Goal: Task Accomplishment & Management: Use online tool/utility

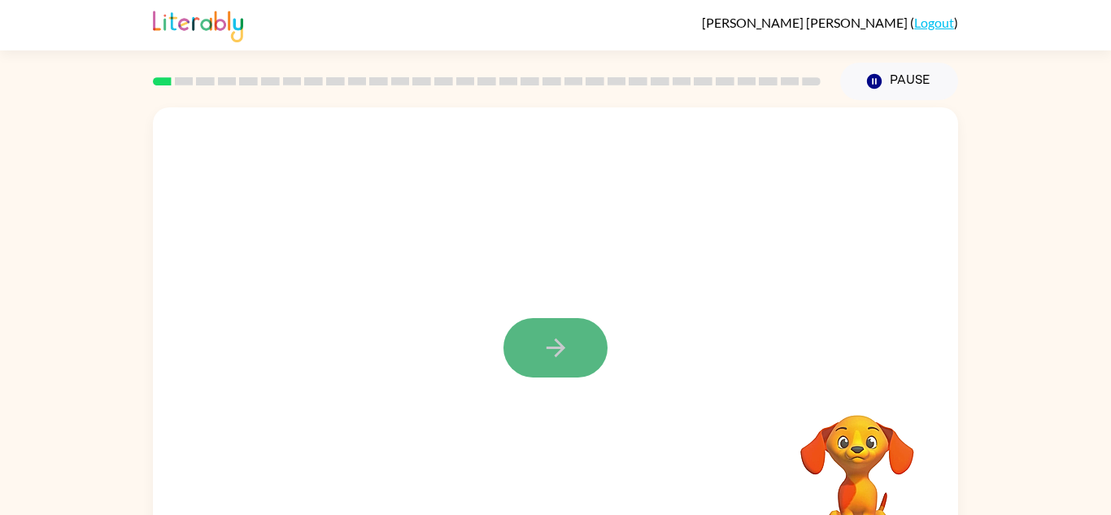
click at [539, 335] on button "button" at bounding box center [555, 347] width 104 height 59
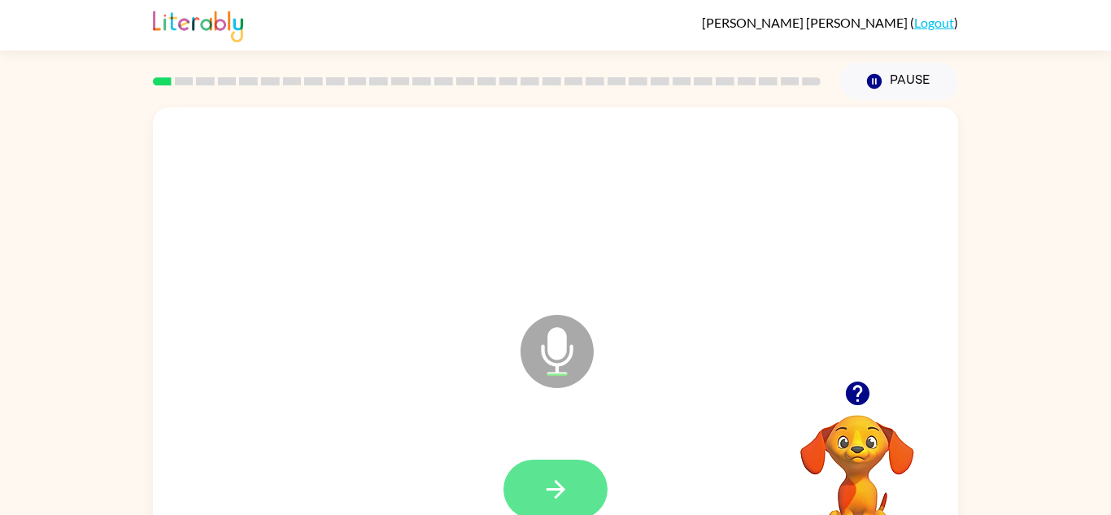
click at [525, 483] on button "button" at bounding box center [555, 488] width 104 height 59
click at [516, 471] on button "button" at bounding box center [555, 488] width 104 height 59
click at [849, 411] on button "button" at bounding box center [857, 392] width 41 height 41
click at [539, 490] on button "button" at bounding box center [555, 488] width 104 height 59
click at [537, 492] on button "button" at bounding box center [555, 488] width 104 height 59
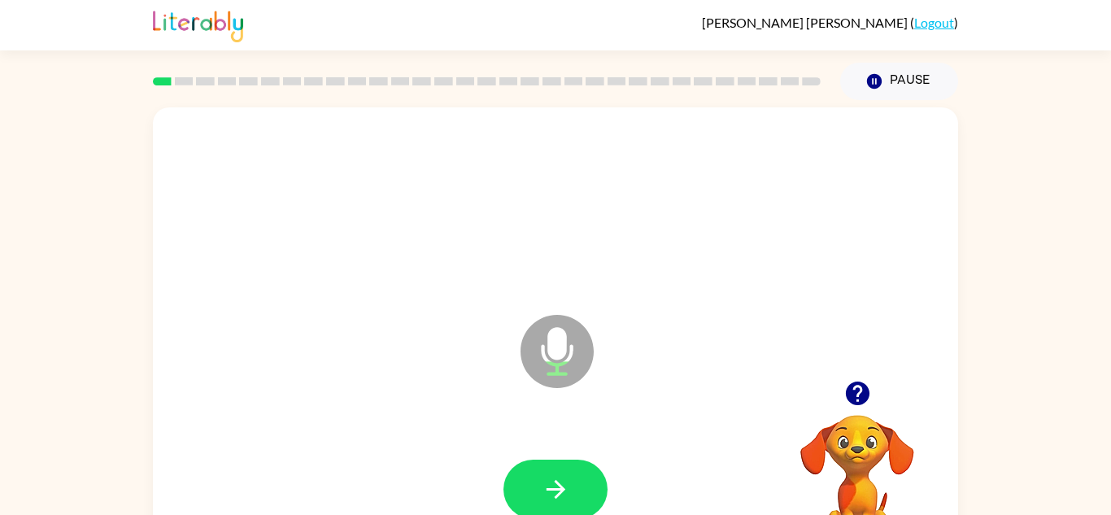
click at [537, 492] on button "button" at bounding box center [555, 488] width 104 height 59
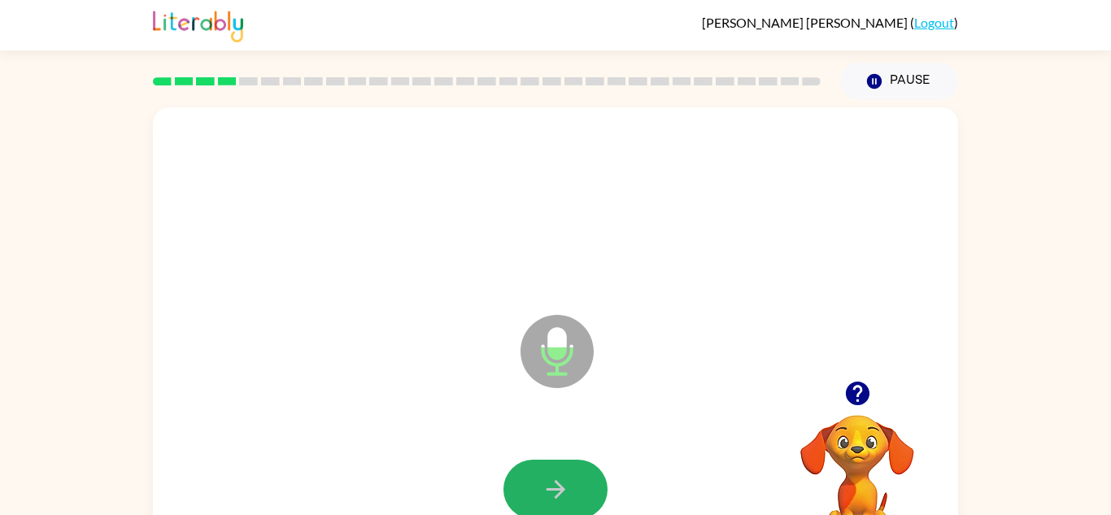
click at [537, 492] on button "button" at bounding box center [555, 488] width 104 height 59
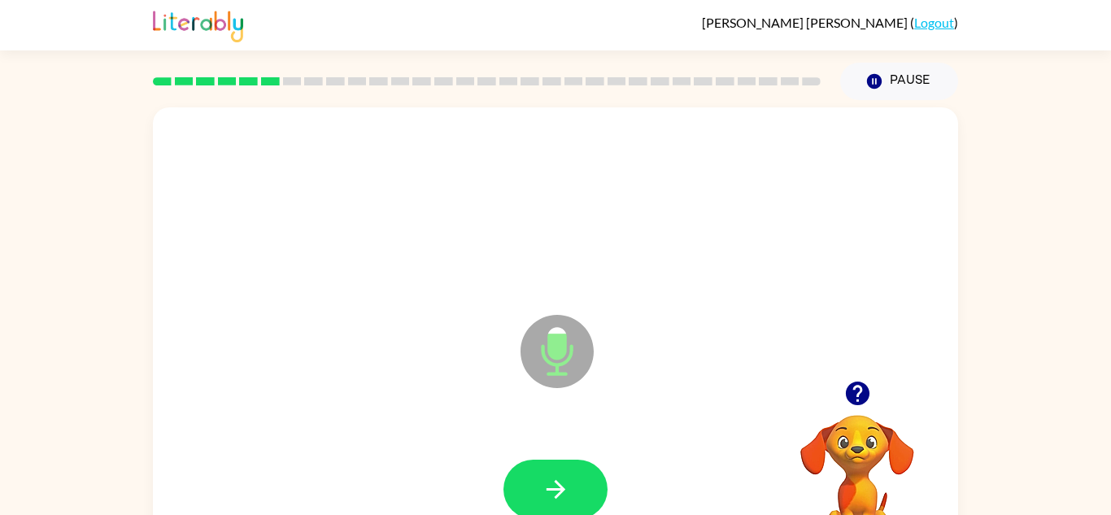
click at [537, 492] on button "button" at bounding box center [555, 488] width 104 height 59
click at [877, 383] on div at bounding box center [857, 392] width 163 height 41
click at [862, 386] on icon "button" at bounding box center [857, 393] width 24 height 24
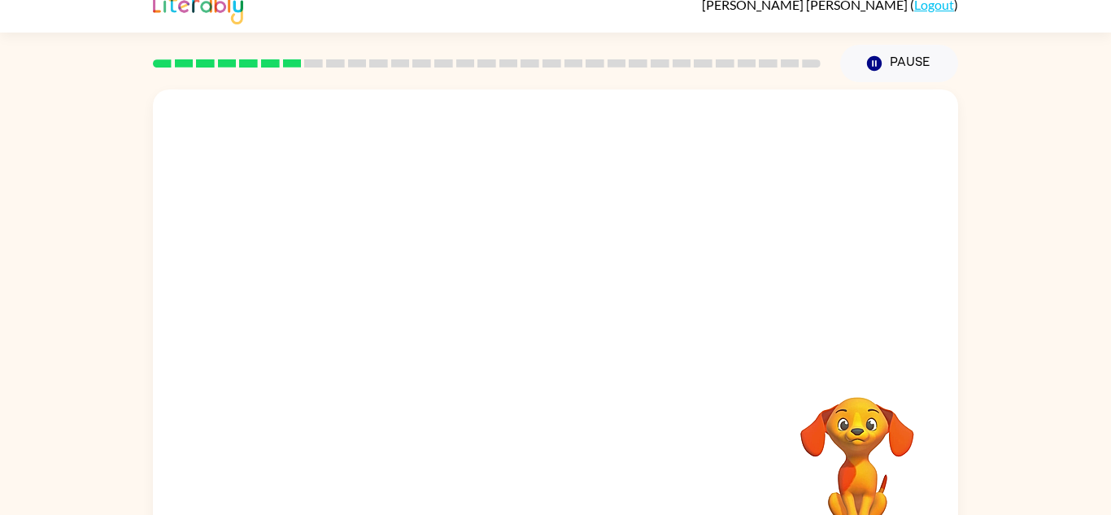
scroll to position [57, 0]
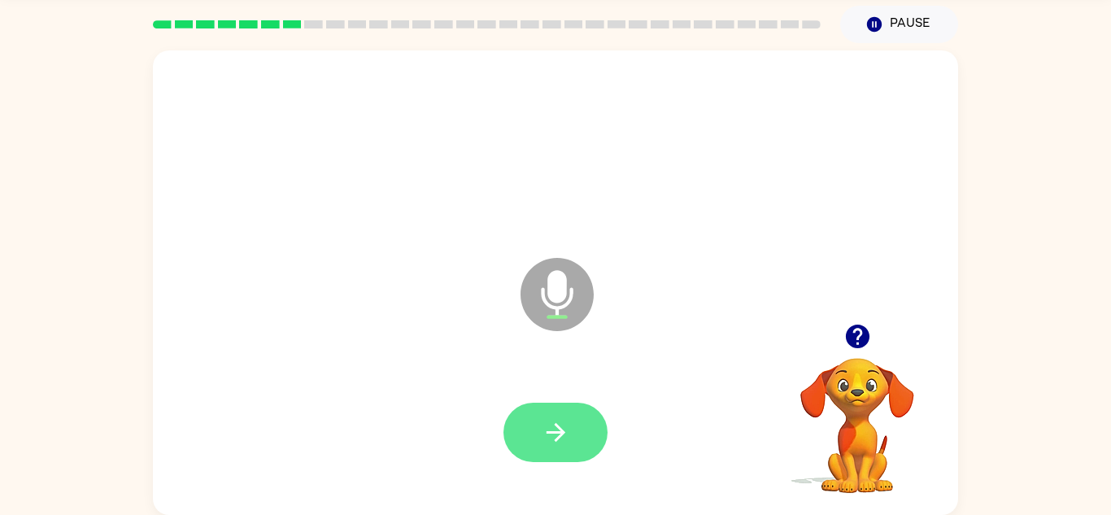
click at [552, 437] on icon "button" at bounding box center [556, 432] width 28 height 28
click at [549, 430] on icon "button" at bounding box center [556, 432] width 28 height 28
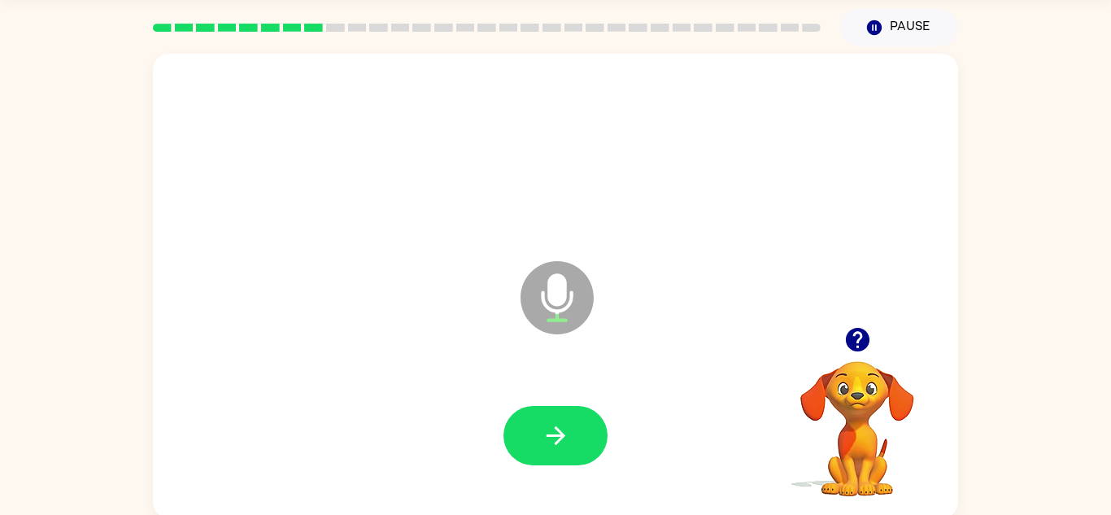
scroll to position [50, 0]
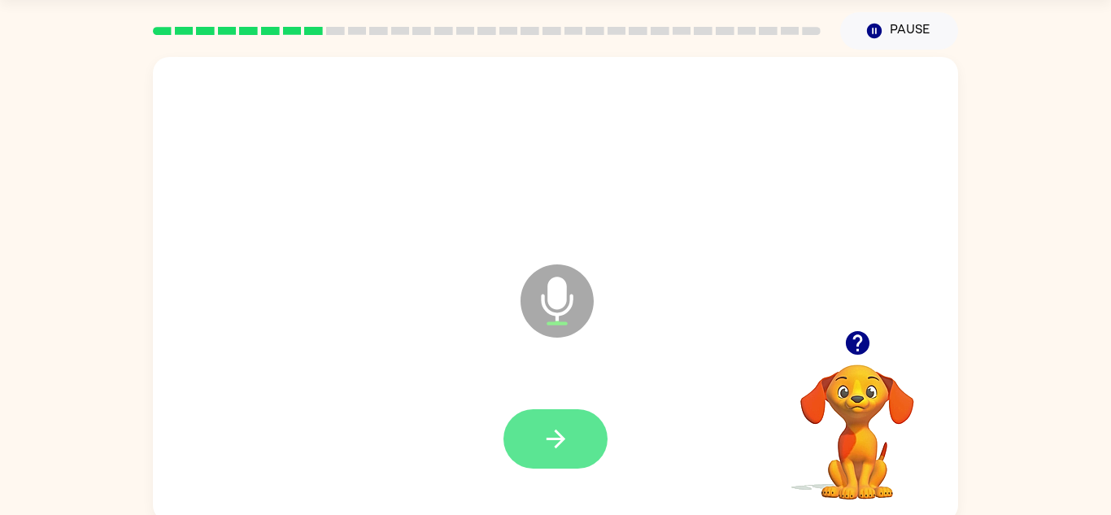
click at [552, 430] on icon "button" at bounding box center [556, 439] width 28 height 28
click at [531, 437] on button "button" at bounding box center [555, 438] width 104 height 59
click at [512, 429] on button "button" at bounding box center [555, 438] width 104 height 59
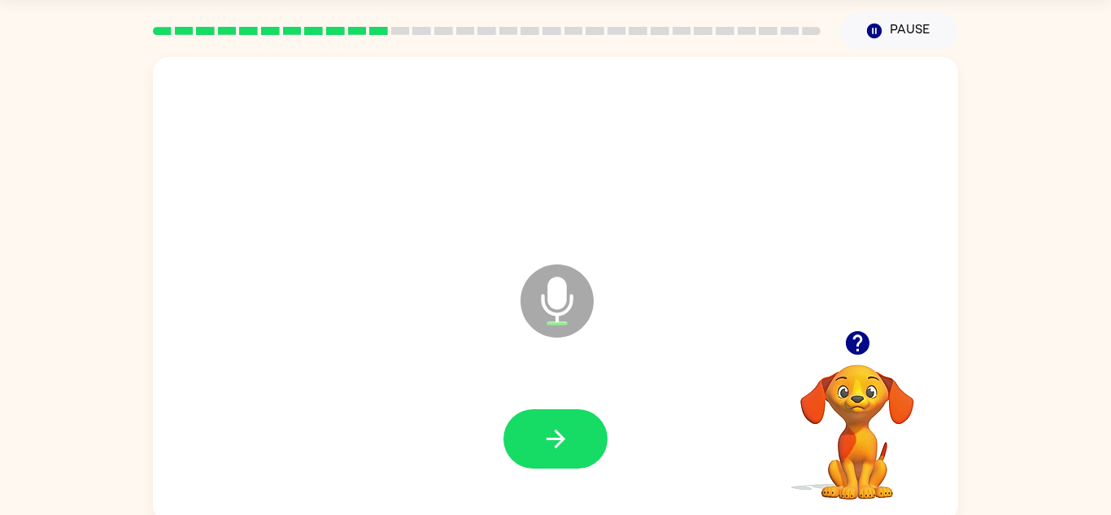
click at [859, 349] on icon "button" at bounding box center [857, 343] width 24 height 24
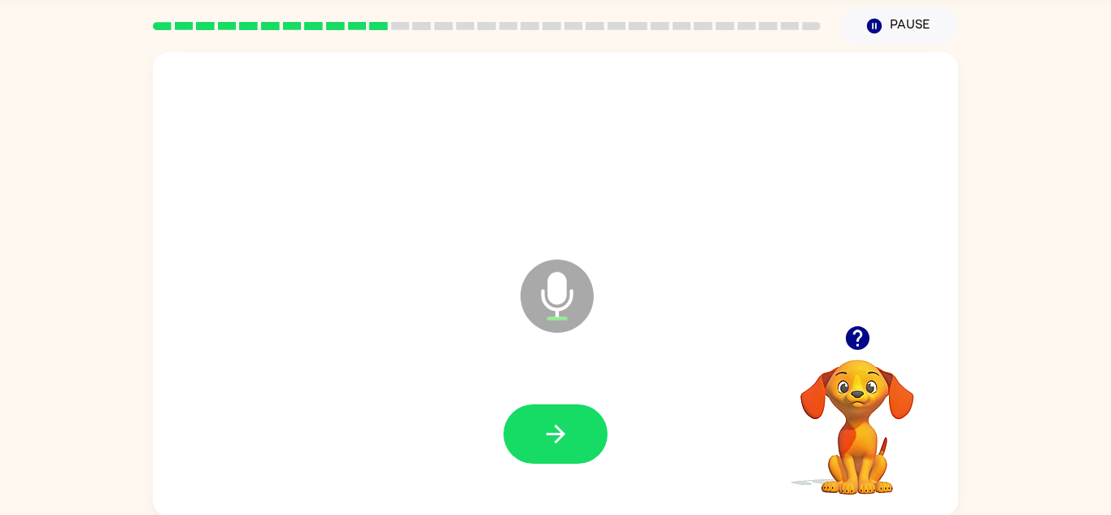
scroll to position [57, 0]
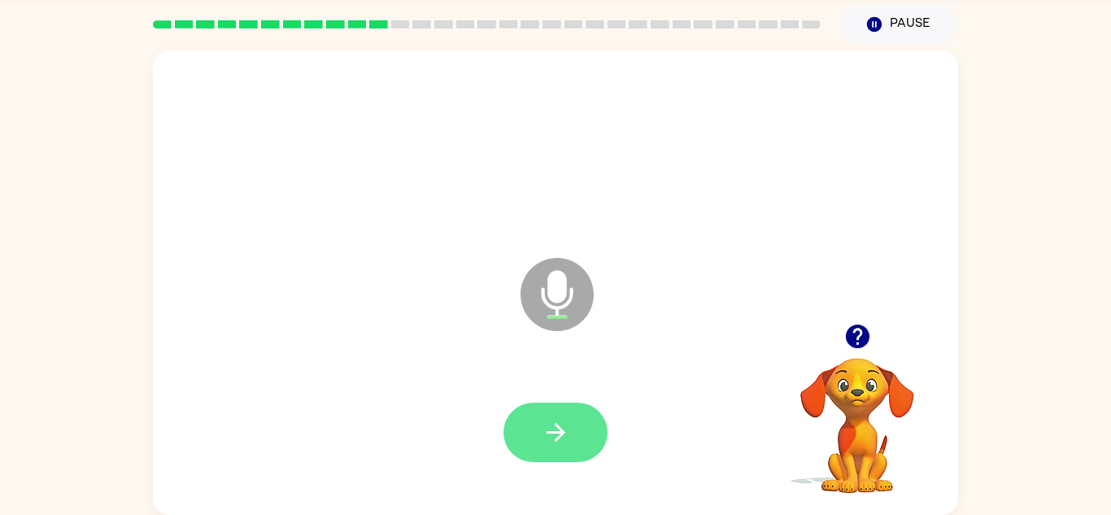
click at [544, 434] on icon "button" at bounding box center [556, 432] width 28 height 28
click at [538, 437] on button "button" at bounding box center [555, 432] width 104 height 59
click at [531, 423] on button "button" at bounding box center [555, 432] width 104 height 59
click at [570, 445] on button "button" at bounding box center [555, 432] width 104 height 59
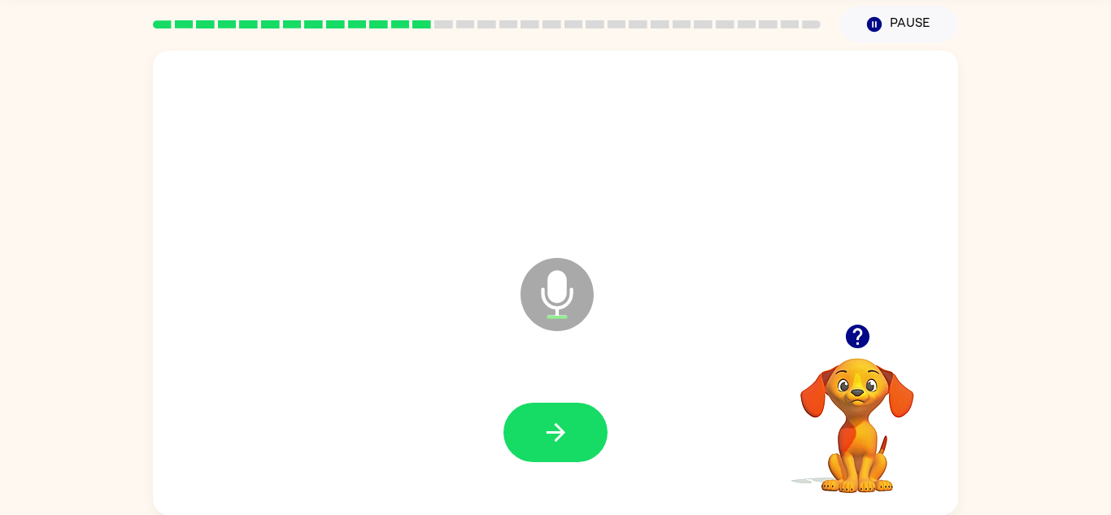
click at [860, 337] on icon "button" at bounding box center [857, 336] width 24 height 24
click at [562, 439] on icon "button" at bounding box center [556, 432] width 28 height 28
click at [564, 444] on icon "button" at bounding box center [556, 432] width 28 height 28
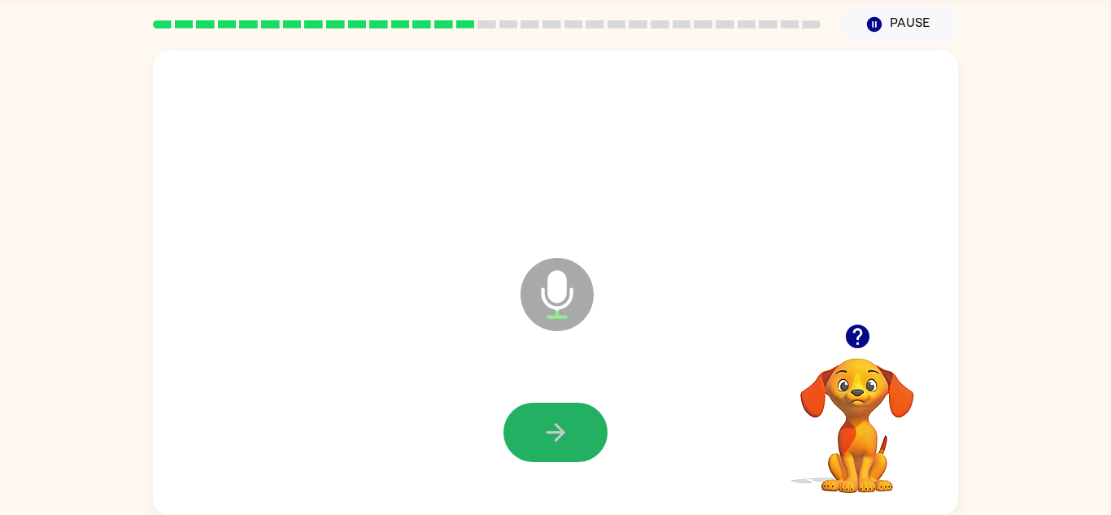
click at [564, 444] on icon "button" at bounding box center [556, 432] width 28 height 28
click at [564, 446] on button "button" at bounding box center [555, 432] width 104 height 59
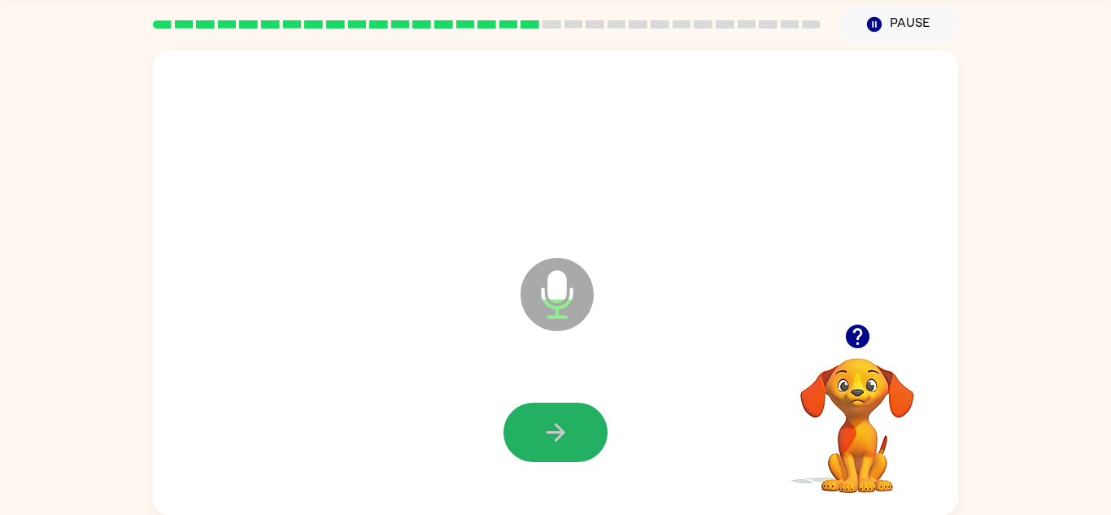
click at [564, 446] on button "button" at bounding box center [555, 432] width 104 height 59
click at [552, 459] on button "button" at bounding box center [555, 432] width 104 height 59
click at [560, 437] on icon "button" at bounding box center [556, 432] width 28 height 28
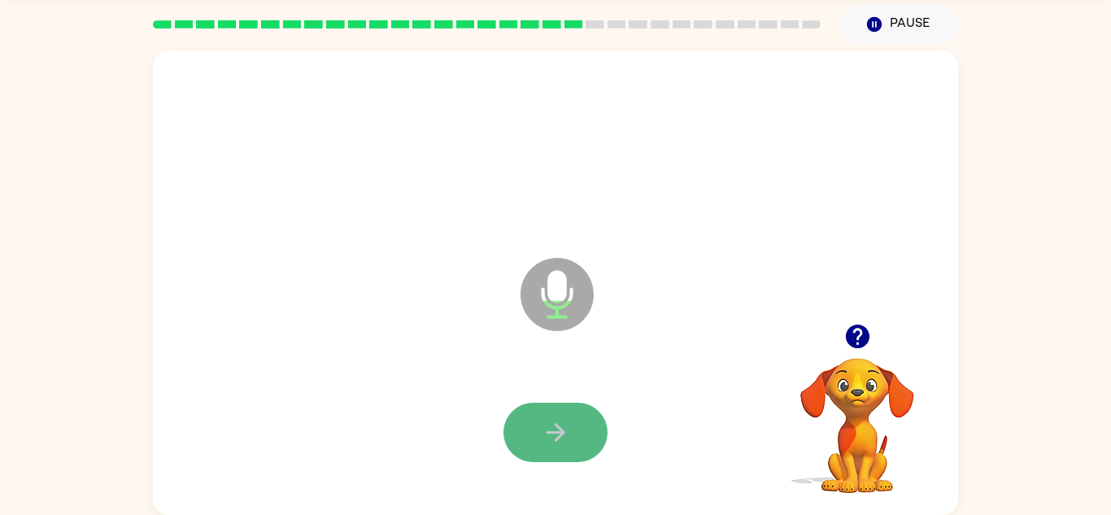
click at [562, 447] on button "button" at bounding box center [555, 432] width 104 height 59
click at [580, 451] on button "button" at bounding box center [555, 432] width 104 height 59
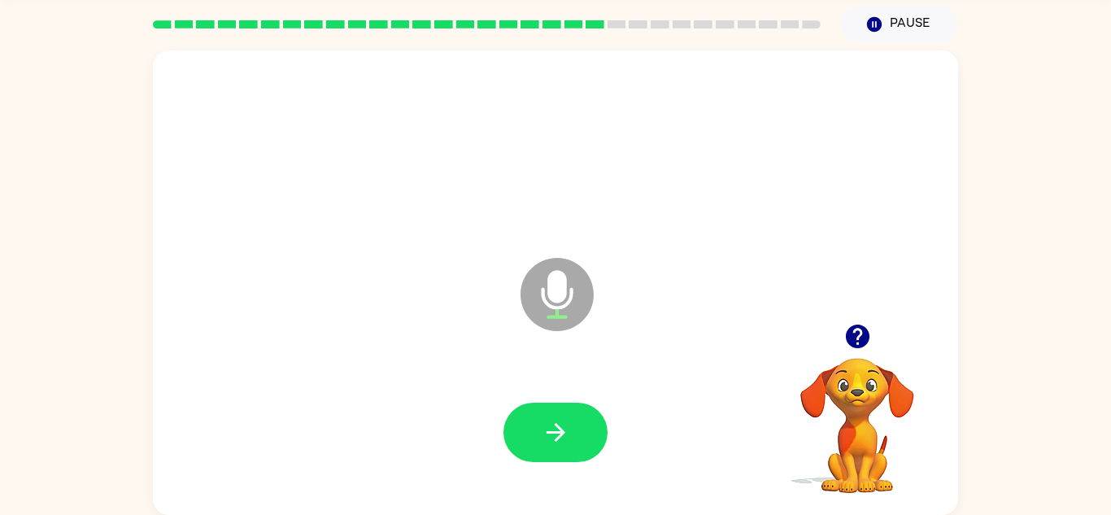
click at [580, 451] on button "button" at bounding box center [555, 432] width 104 height 59
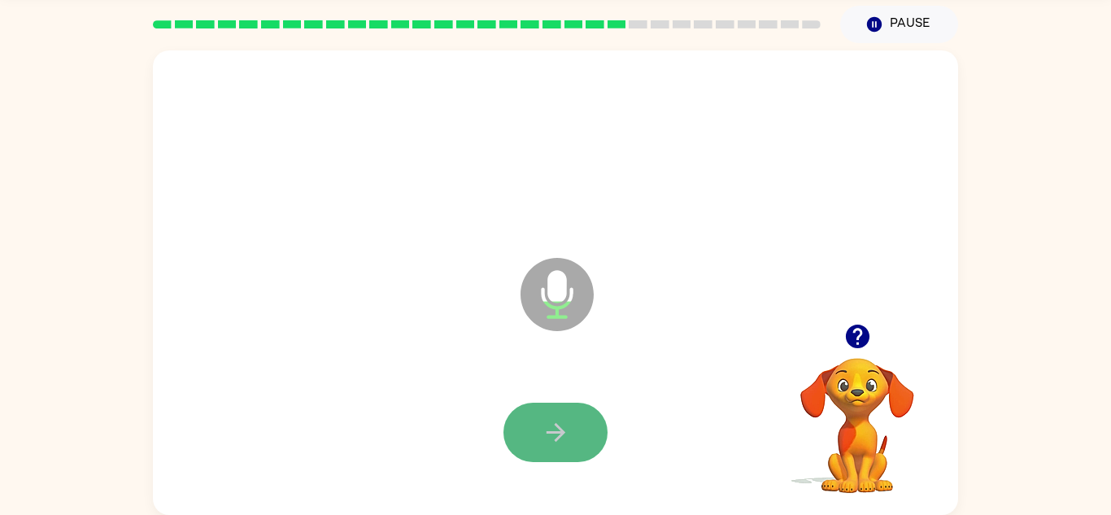
click at [511, 416] on button "button" at bounding box center [555, 432] width 104 height 59
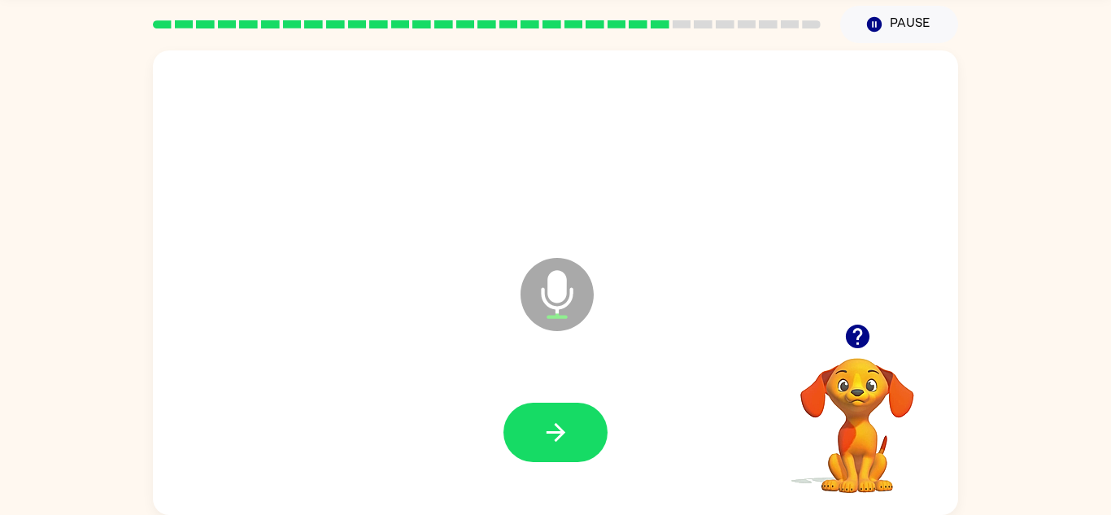
click at [511, 416] on button "button" at bounding box center [555, 432] width 104 height 59
click at [509, 432] on button "button" at bounding box center [555, 432] width 104 height 59
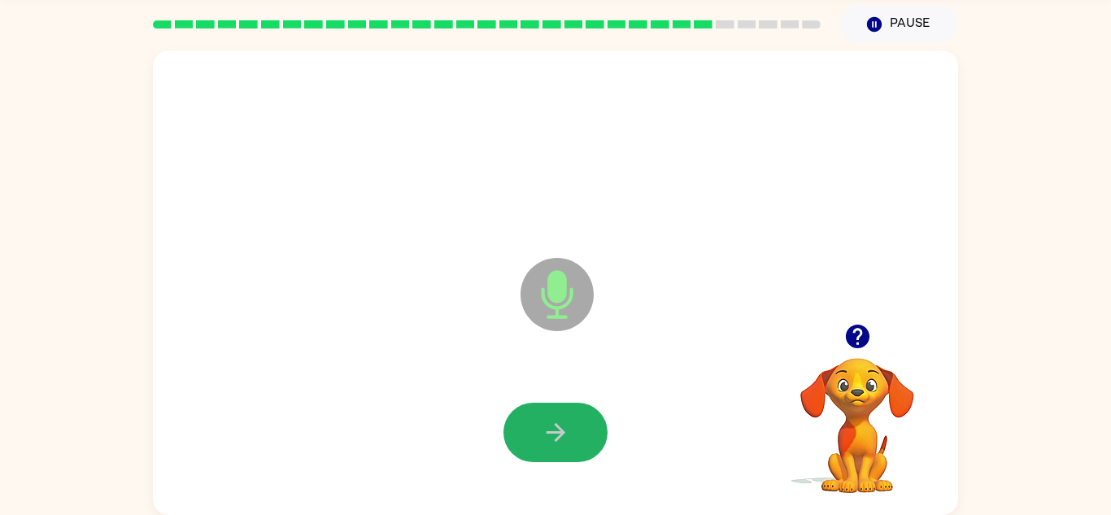
click at [509, 432] on button "button" at bounding box center [555, 432] width 104 height 59
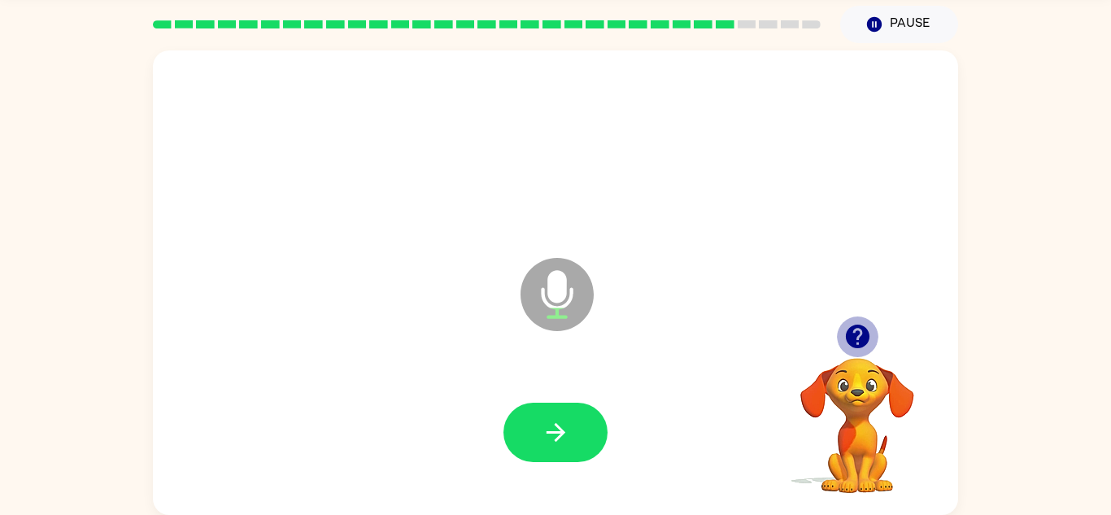
click at [849, 338] on icon "button" at bounding box center [857, 336] width 24 height 24
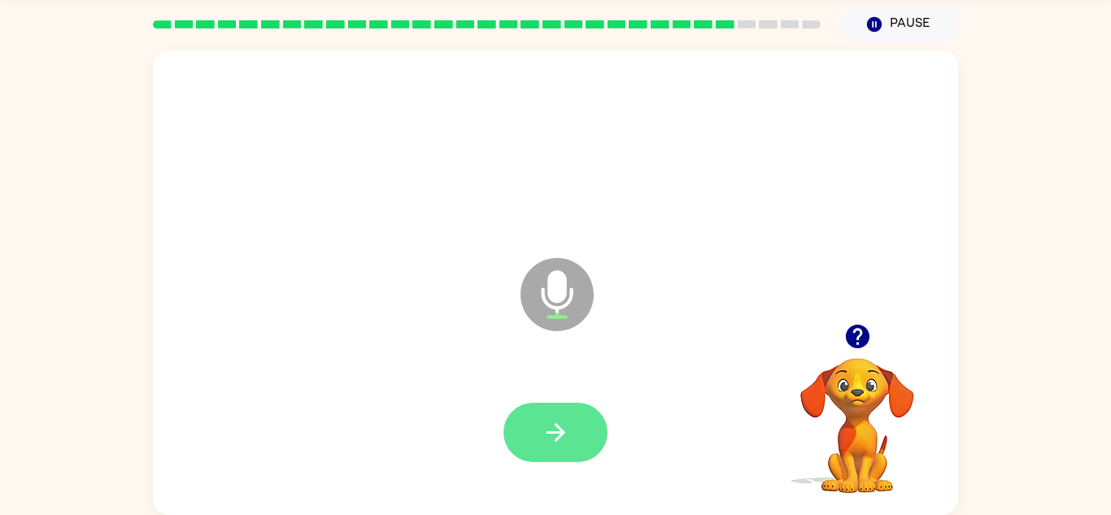
click at [563, 409] on button "button" at bounding box center [555, 432] width 104 height 59
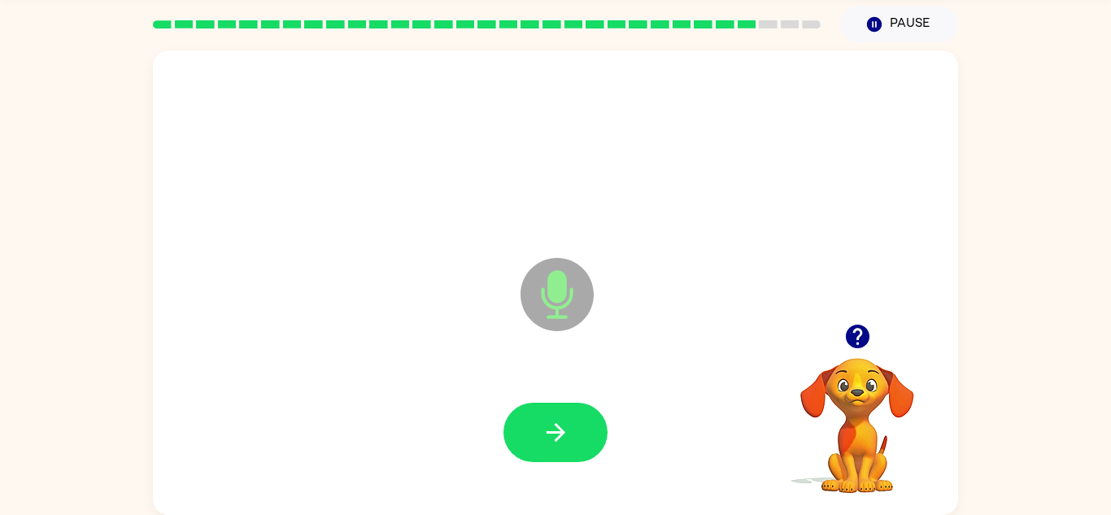
click at [563, 409] on button "button" at bounding box center [555, 432] width 104 height 59
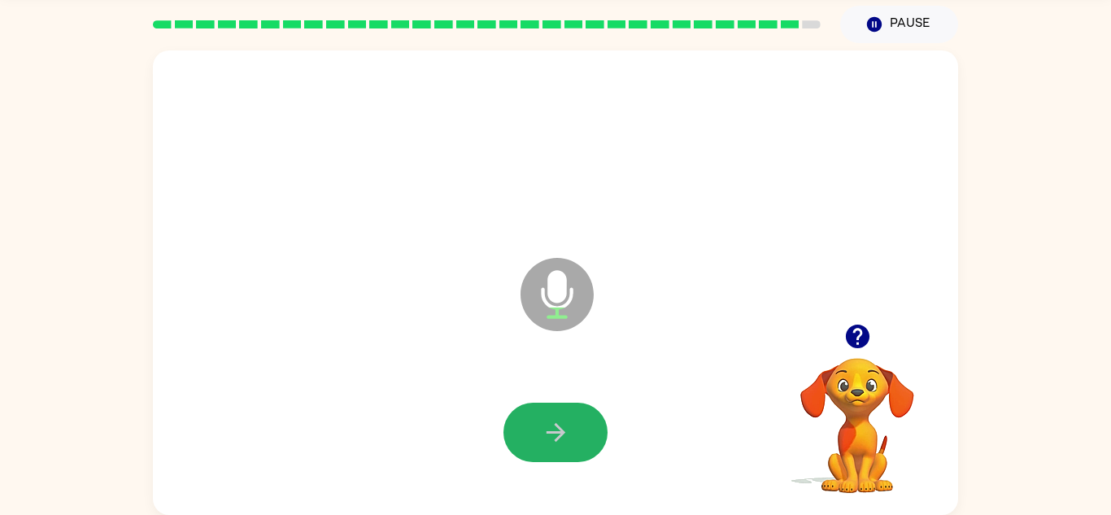
click at [563, 409] on button "button" at bounding box center [555, 432] width 104 height 59
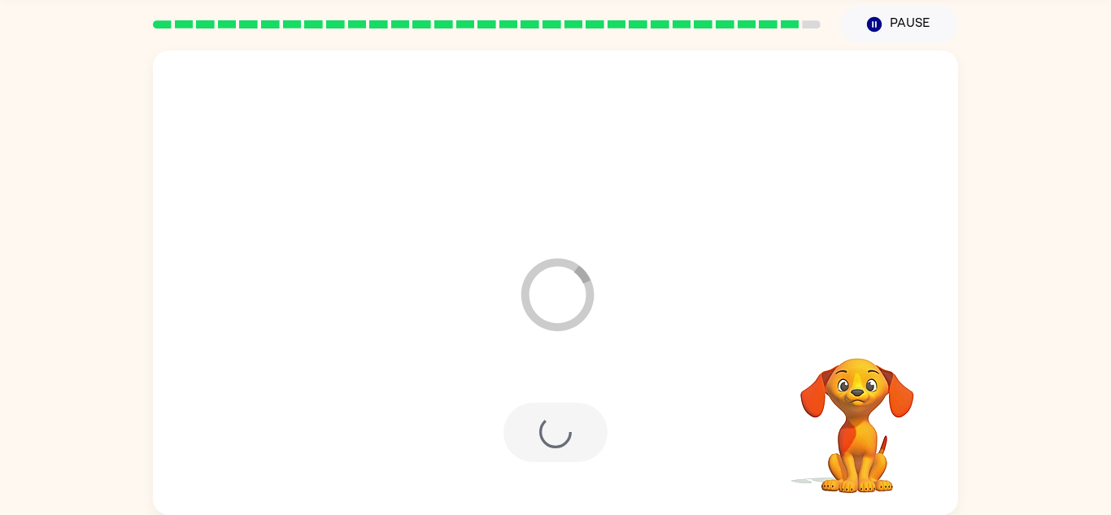
scroll to position [28, 0]
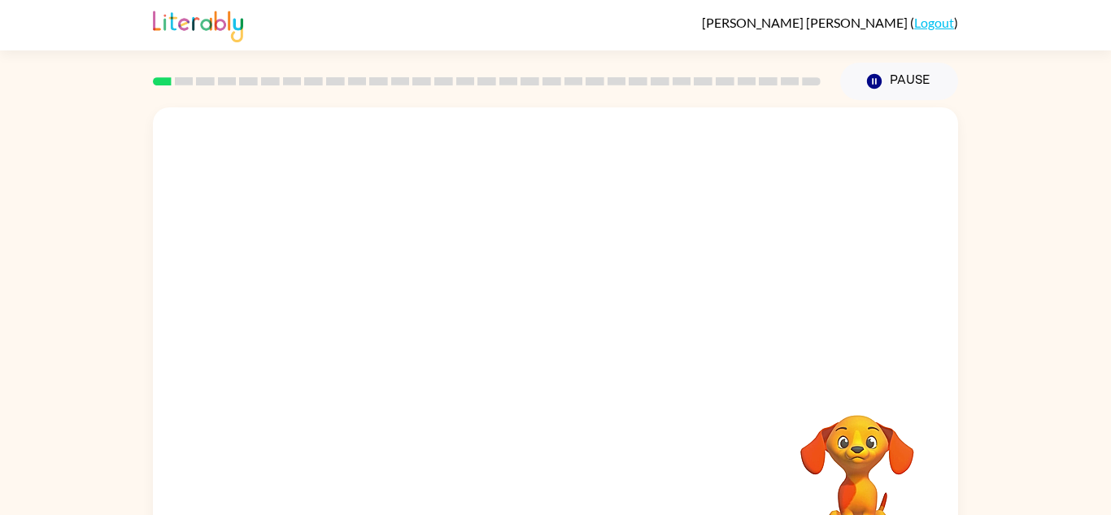
scroll to position [57, 0]
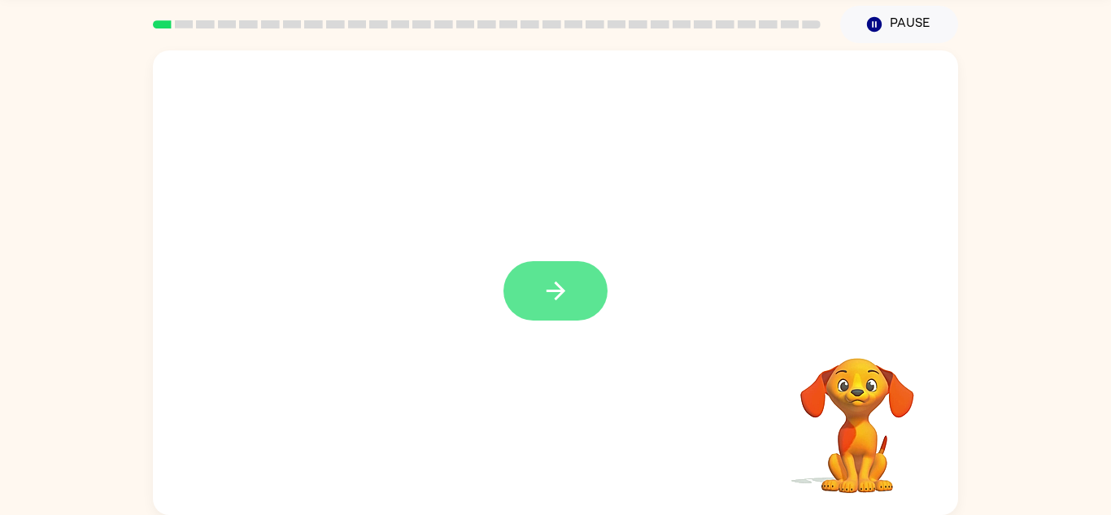
click at [573, 284] on button "button" at bounding box center [555, 290] width 104 height 59
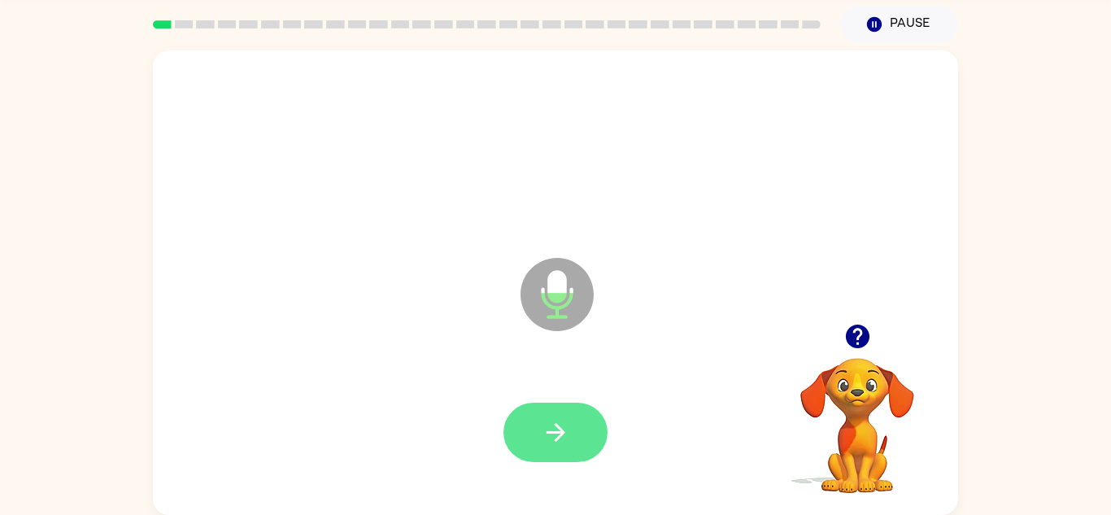
click at [550, 451] on button "button" at bounding box center [555, 432] width 104 height 59
click at [585, 439] on button "button" at bounding box center [555, 432] width 104 height 59
click at [578, 445] on button "button" at bounding box center [555, 432] width 104 height 59
click at [556, 442] on icon "button" at bounding box center [556, 432] width 28 height 28
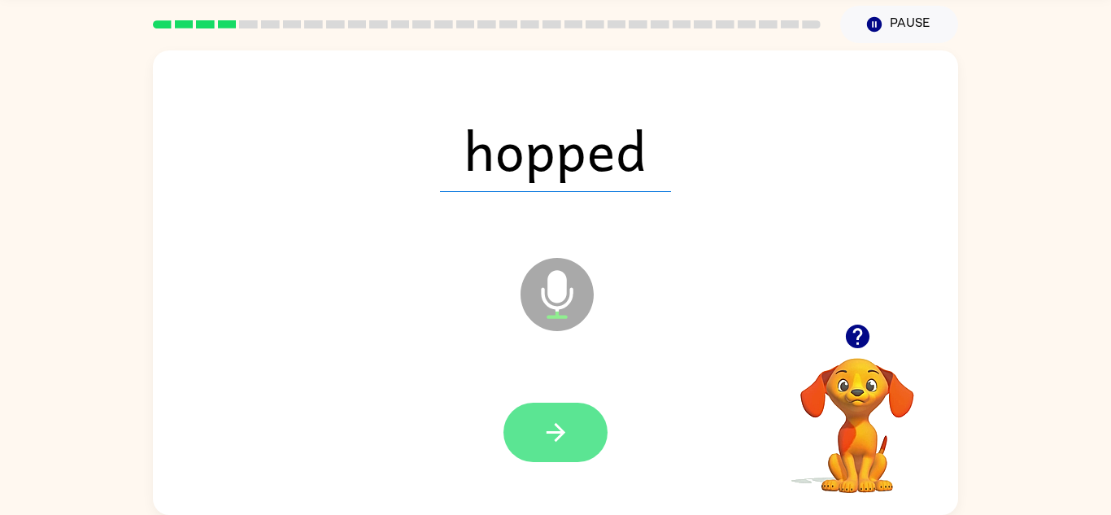
click at [568, 442] on icon "button" at bounding box center [556, 432] width 28 height 28
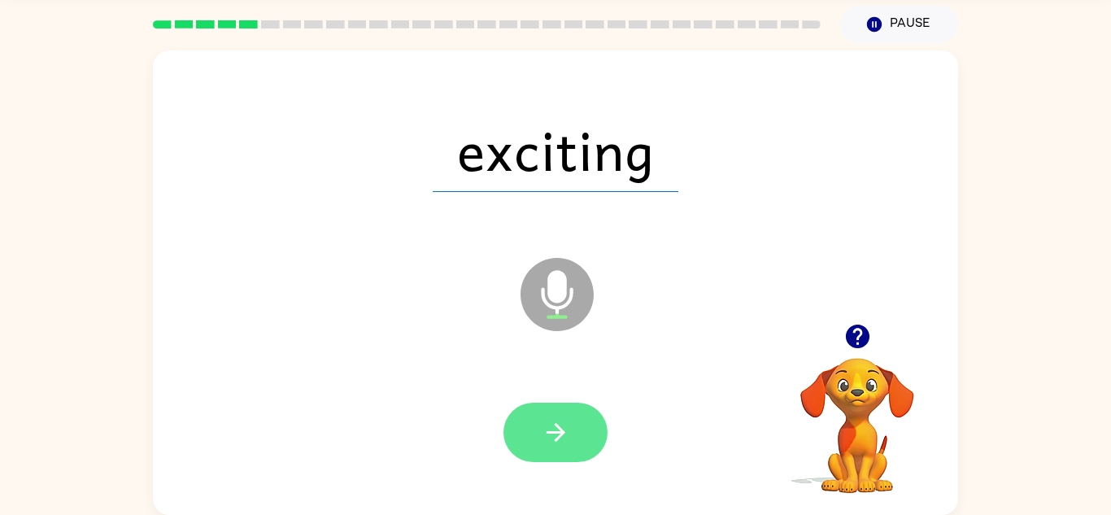
click at [542, 441] on icon "button" at bounding box center [556, 432] width 28 height 28
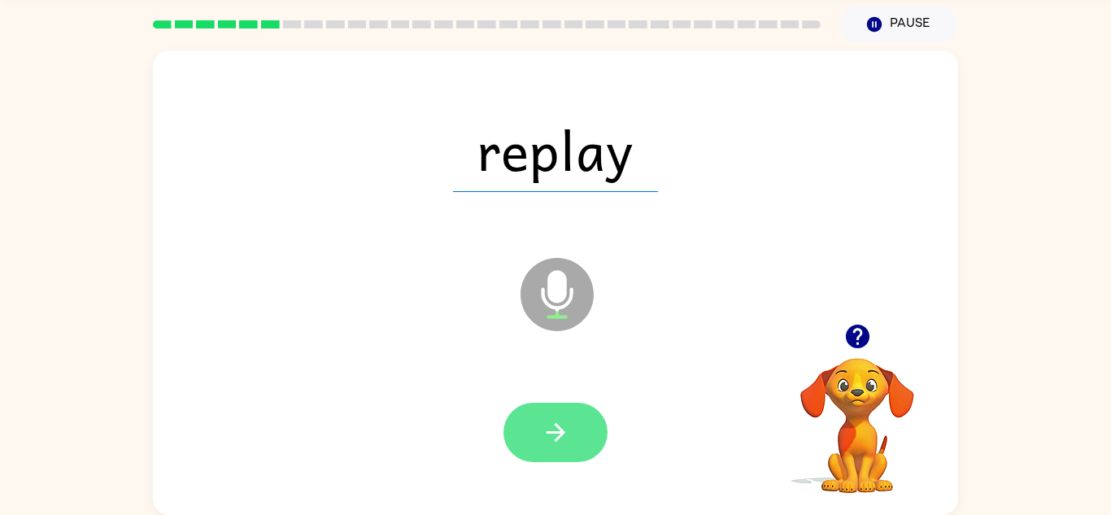
click at [586, 455] on button "button" at bounding box center [555, 432] width 104 height 59
click at [568, 423] on icon "button" at bounding box center [556, 432] width 28 height 28
click at [556, 426] on icon "button" at bounding box center [555, 432] width 19 height 19
click at [577, 449] on button "button" at bounding box center [555, 432] width 104 height 59
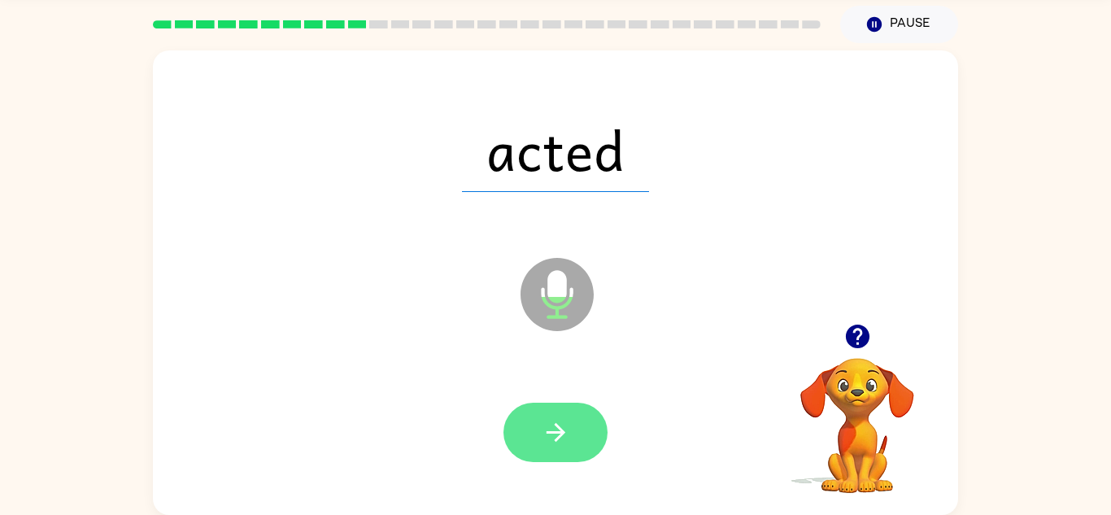
click at [599, 434] on button "button" at bounding box center [555, 432] width 104 height 59
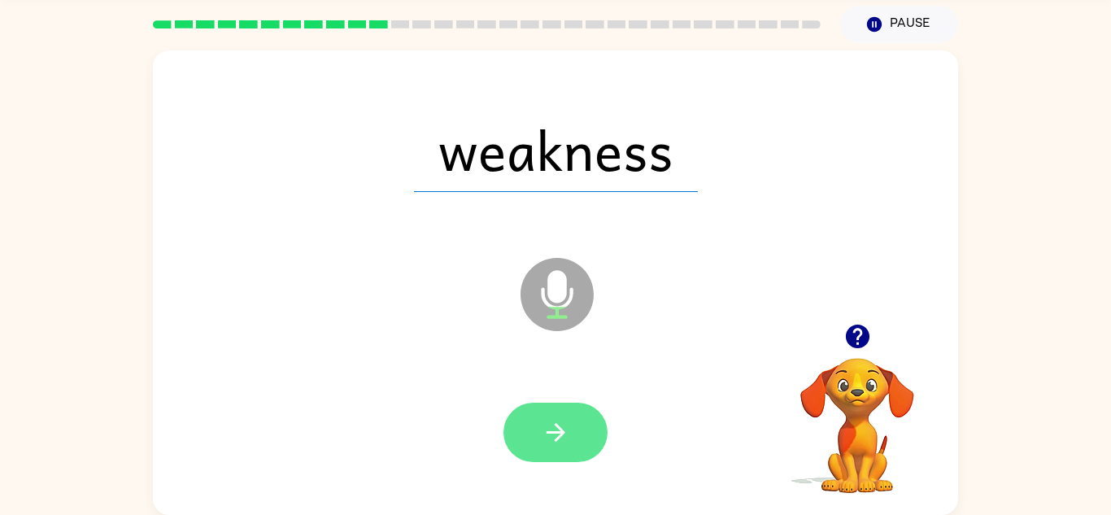
click at [561, 442] on icon "button" at bounding box center [556, 432] width 28 height 28
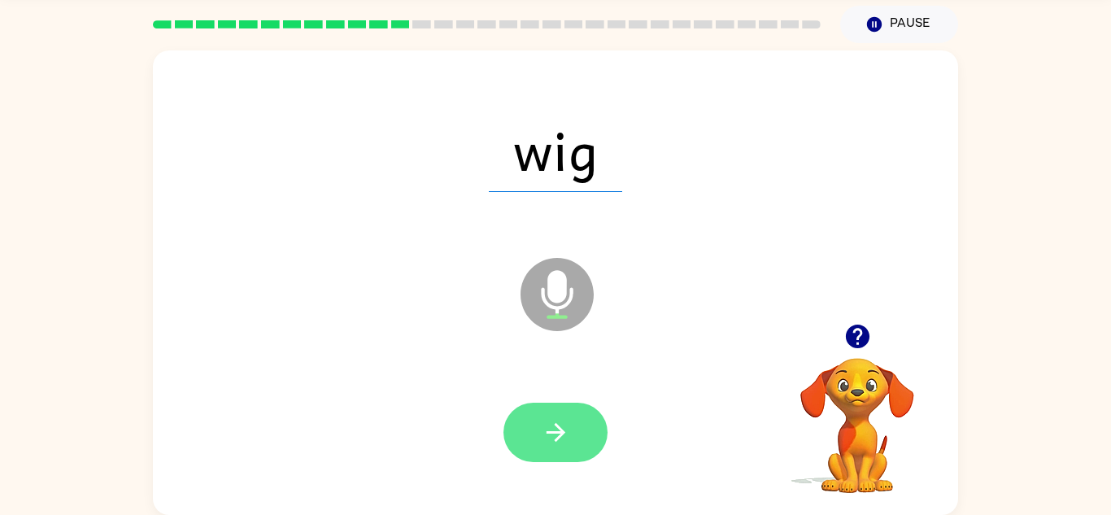
click at [555, 448] on button "button" at bounding box center [555, 432] width 104 height 59
click at [539, 451] on button "button" at bounding box center [555, 432] width 104 height 59
click at [547, 435] on icon "button" at bounding box center [556, 432] width 28 height 28
click at [552, 450] on button "button" at bounding box center [555, 432] width 104 height 59
click at [555, 459] on button "button" at bounding box center [555, 432] width 104 height 59
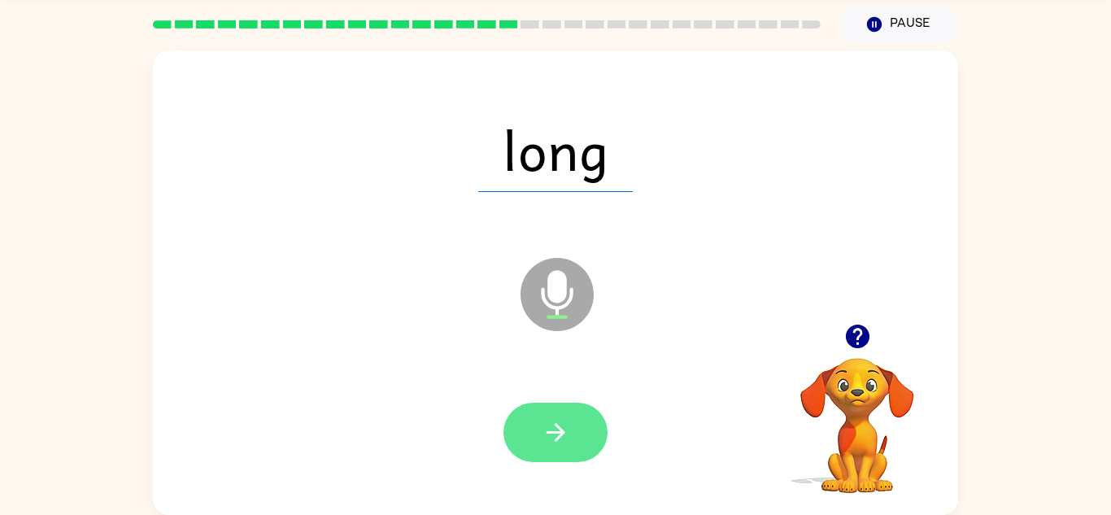
click at [560, 458] on button "button" at bounding box center [555, 432] width 104 height 59
click at [542, 460] on button "button" at bounding box center [555, 432] width 104 height 59
click at [534, 432] on button "button" at bounding box center [555, 432] width 104 height 59
click at [548, 449] on button "button" at bounding box center [555, 432] width 104 height 59
click at [550, 444] on icon "button" at bounding box center [556, 432] width 28 height 28
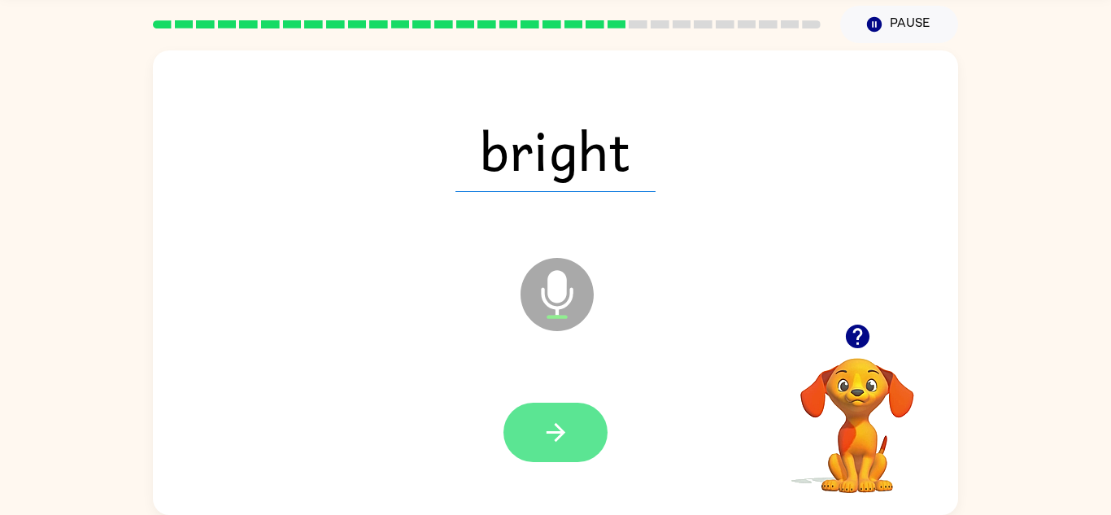
click at [556, 425] on icon "button" at bounding box center [555, 432] width 19 height 19
click at [579, 405] on button "button" at bounding box center [555, 432] width 104 height 59
click at [568, 426] on icon "button" at bounding box center [556, 432] width 28 height 28
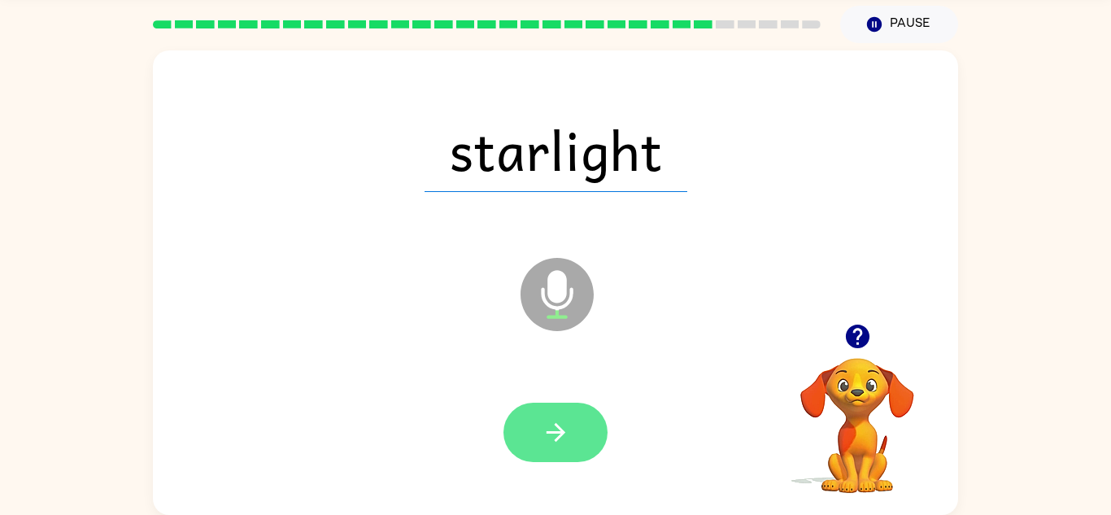
click at [568, 416] on button "button" at bounding box center [555, 432] width 104 height 59
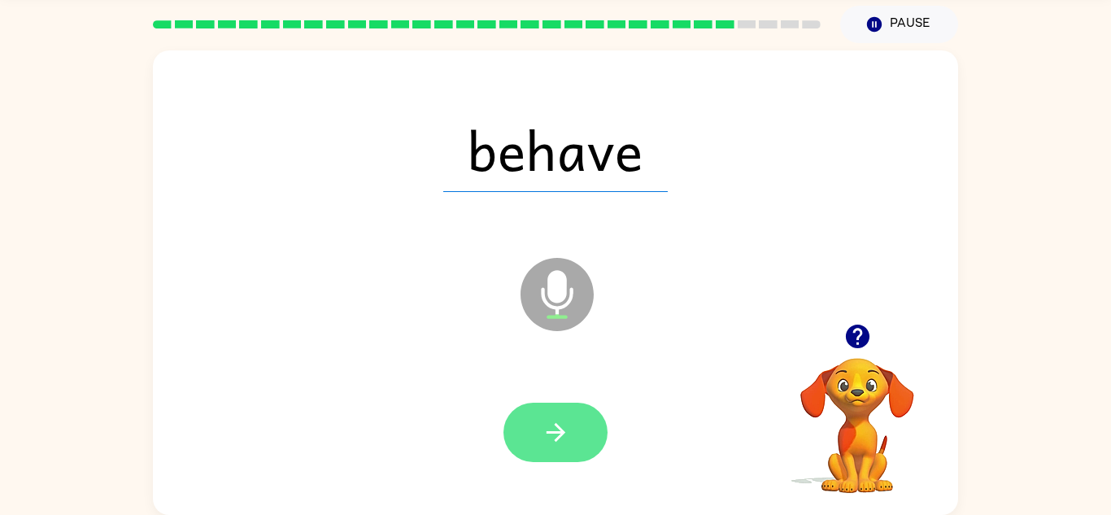
click at [591, 433] on button "button" at bounding box center [555, 432] width 104 height 59
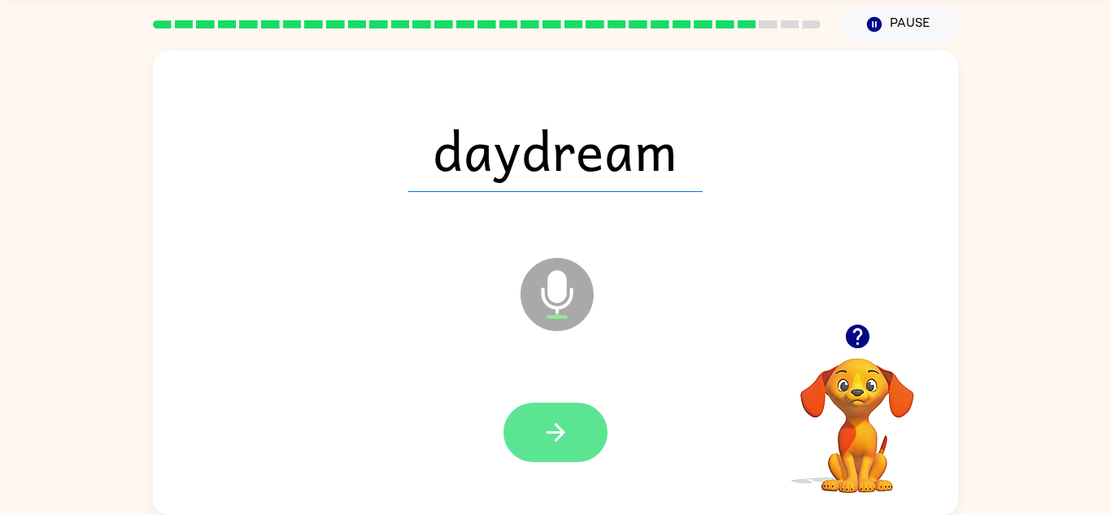
click at [577, 432] on button "button" at bounding box center [555, 432] width 104 height 59
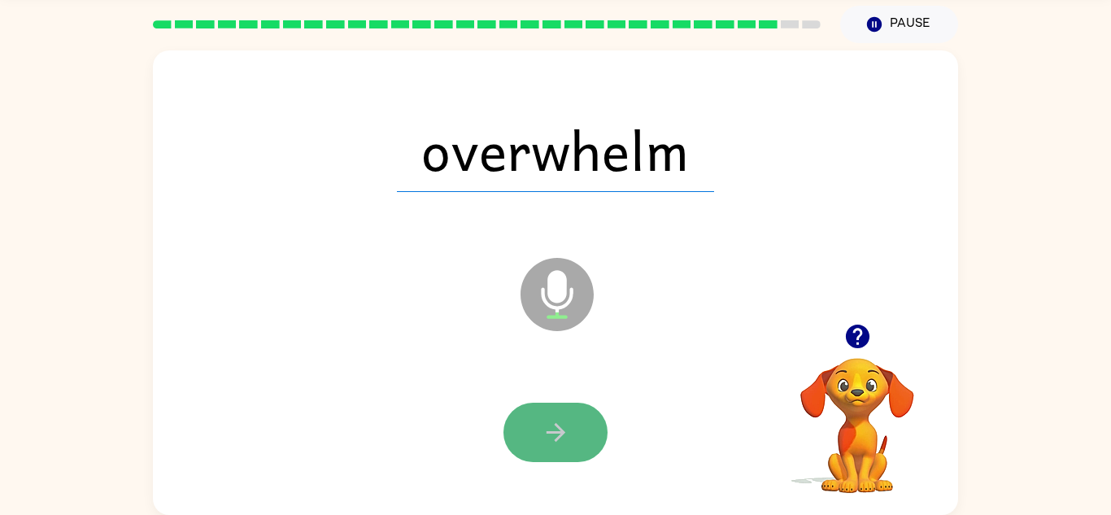
click at [566, 439] on icon "button" at bounding box center [556, 432] width 28 height 28
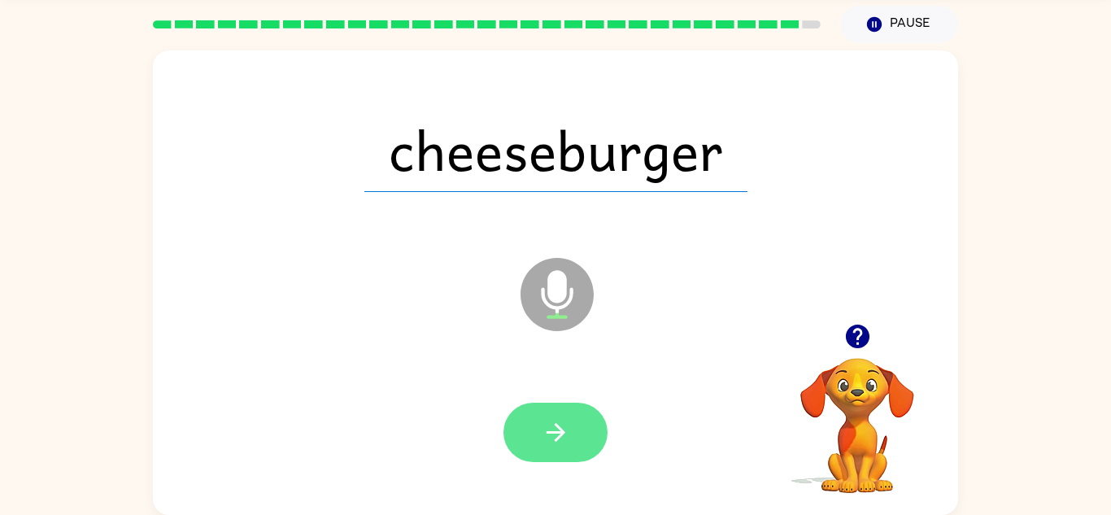
click at [567, 411] on button "button" at bounding box center [555, 432] width 104 height 59
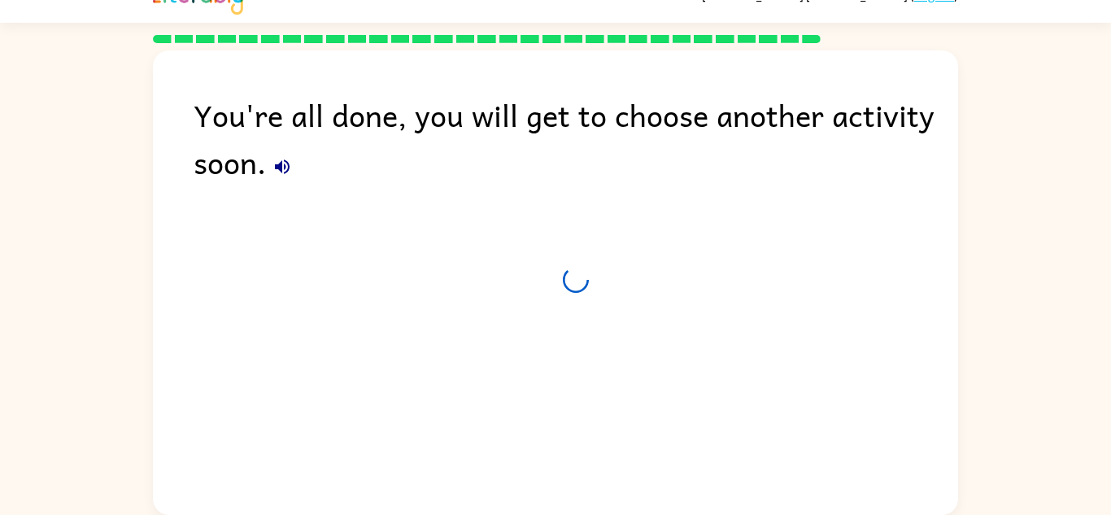
scroll to position [28, 0]
